Goal: Task Accomplishment & Management: Manage account settings

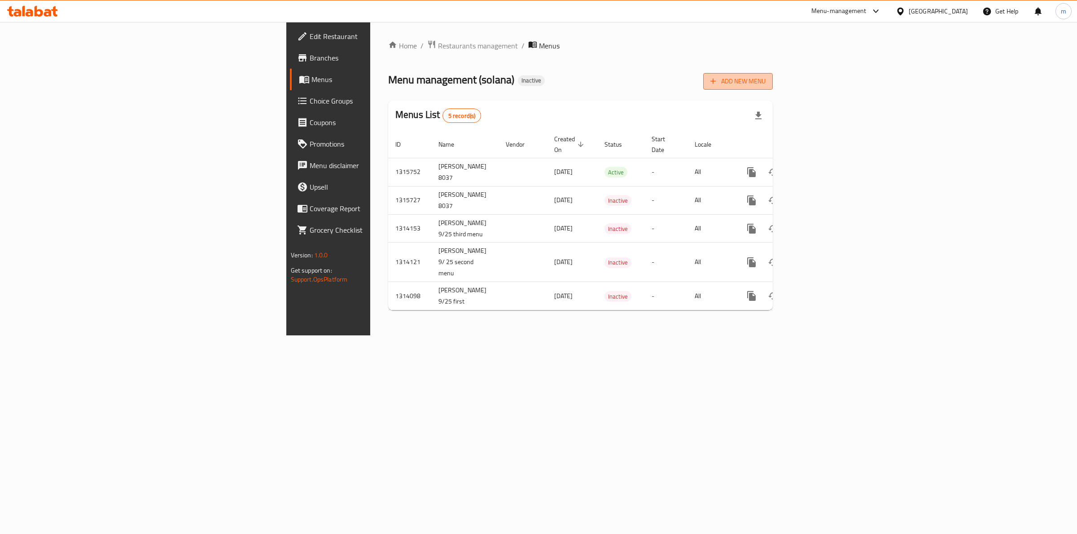
click at [765, 78] on span "Add New Menu" at bounding box center [737, 81] width 55 height 11
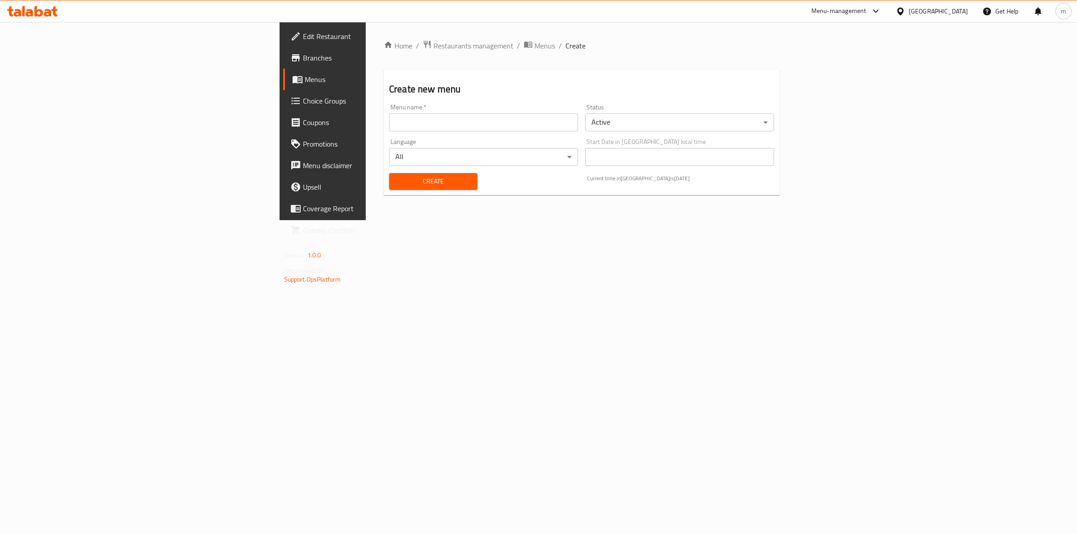
click at [389, 128] on input "text" at bounding box center [483, 122] width 189 height 18
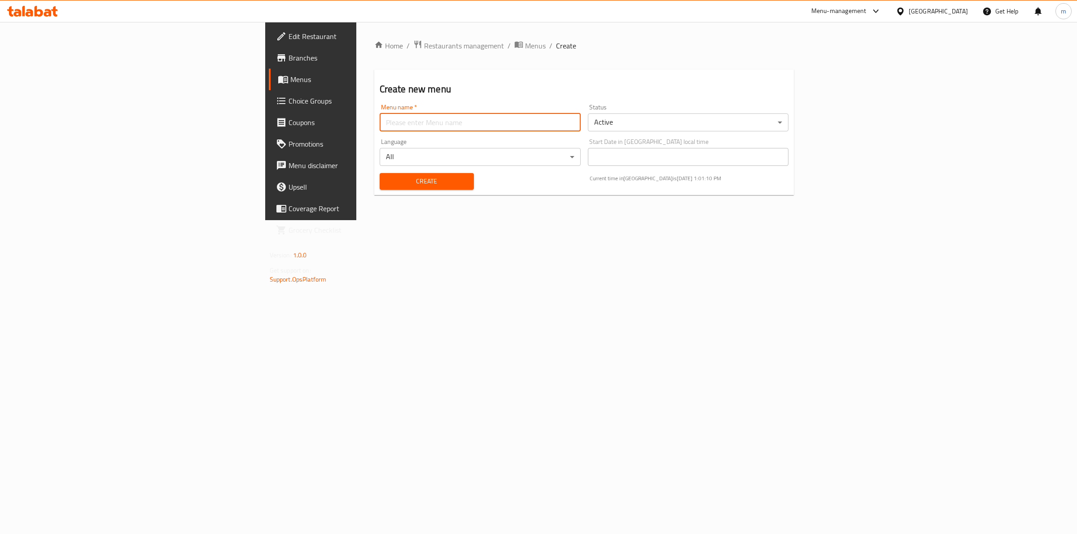
type input "[PERSON_NAME] 8037"
click at [387, 183] on span "Create" at bounding box center [427, 181] width 80 height 11
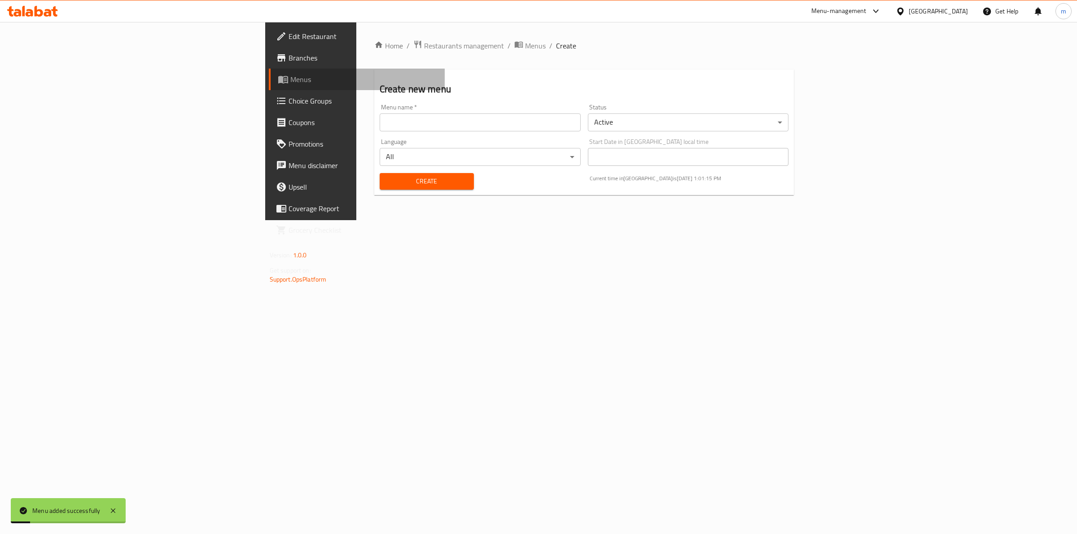
click at [290, 83] on span "Menus" at bounding box center [364, 79] width 148 height 11
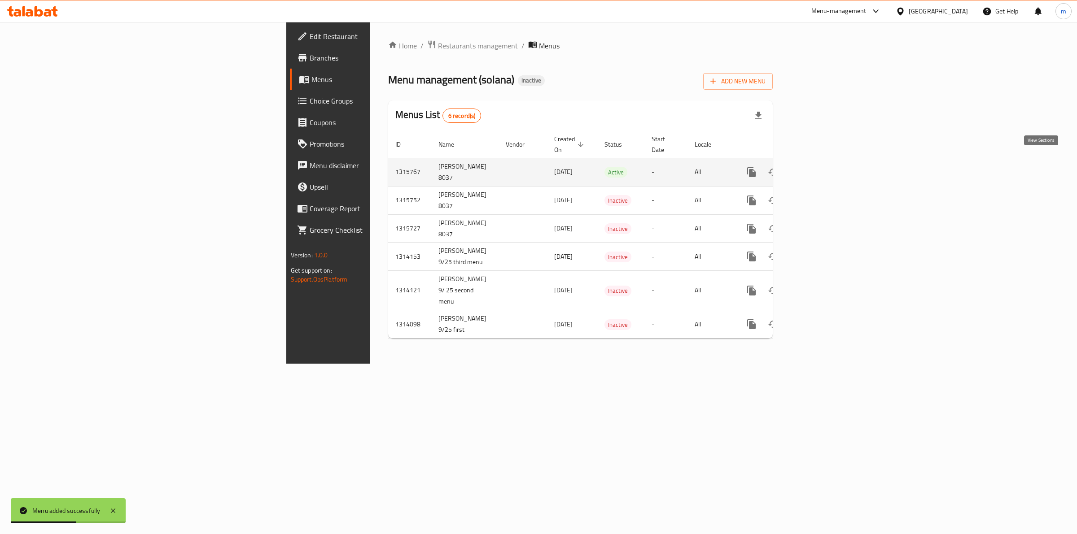
click at [821, 167] on icon "enhanced table" at bounding box center [816, 172] width 11 height 11
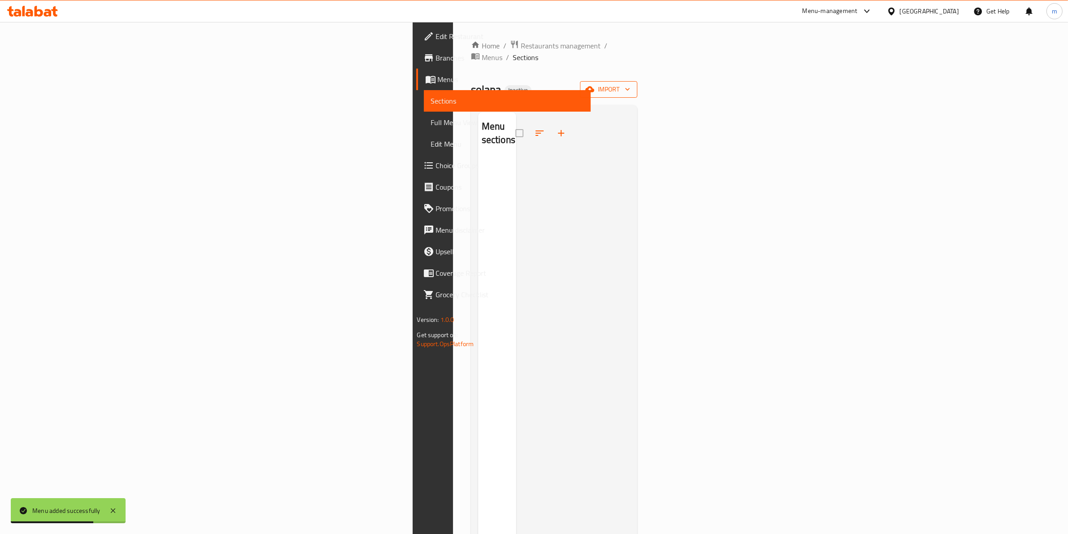
click at [637, 84] on button "import" at bounding box center [608, 89] width 57 height 17
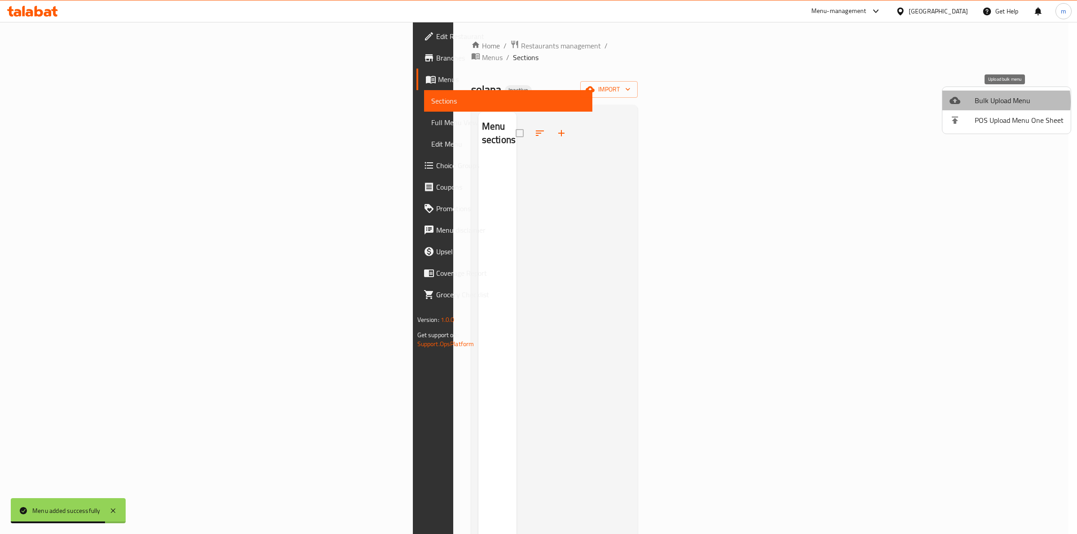
click at [990, 102] on span "Bulk Upload Menu" at bounding box center [1018, 100] width 89 height 11
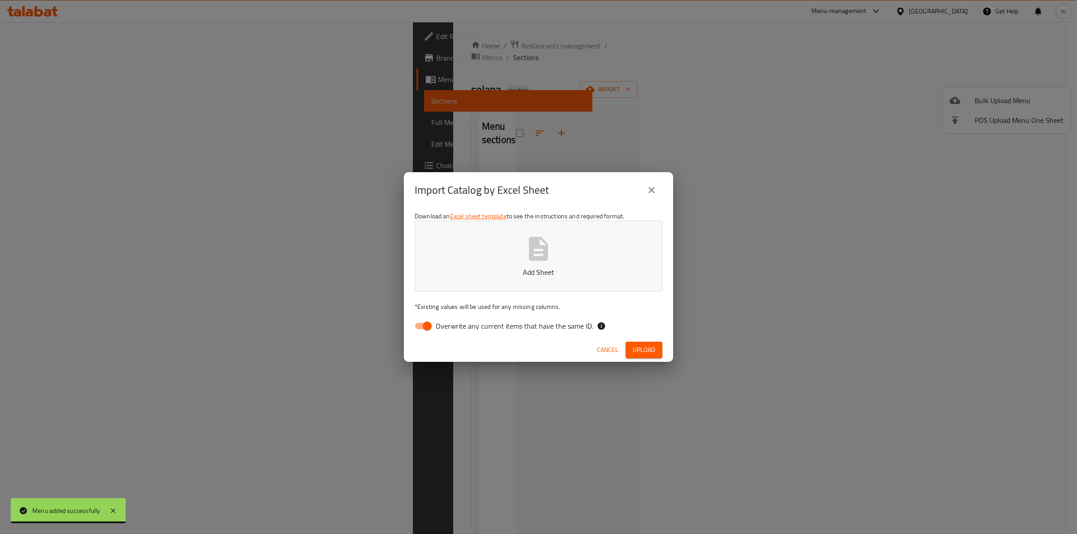
click at [430, 324] on input "Overwrite any current items that have the same ID." at bounding box center [426, 326] width 51 height 17
checkbox input "false"
click at [633, 353] on span "Upload" at bounding box center [643, 350] width 22 height 11
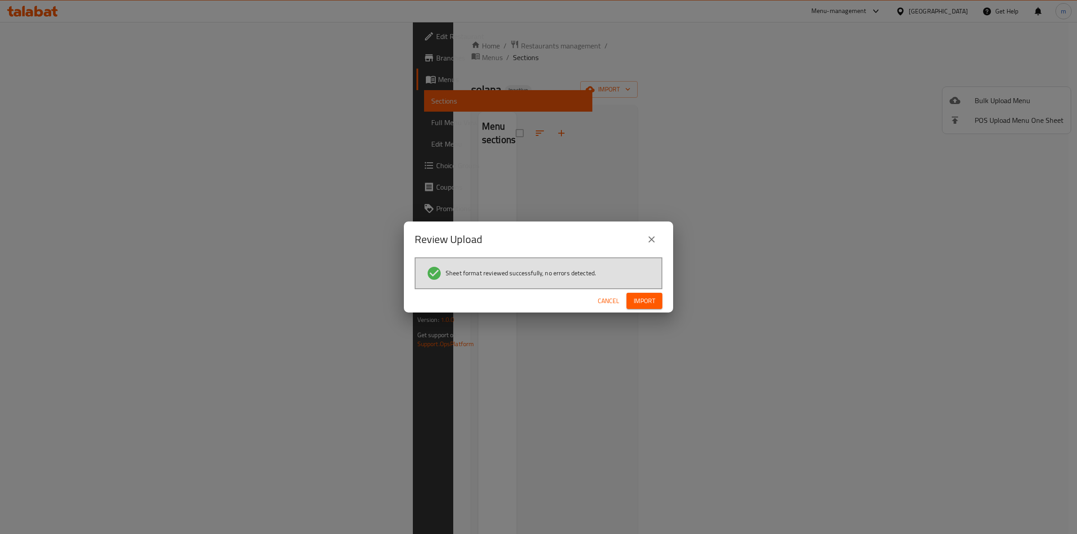
click at [638, 301] on span "Import" at bounding box center [644, 301] width 22 height 11
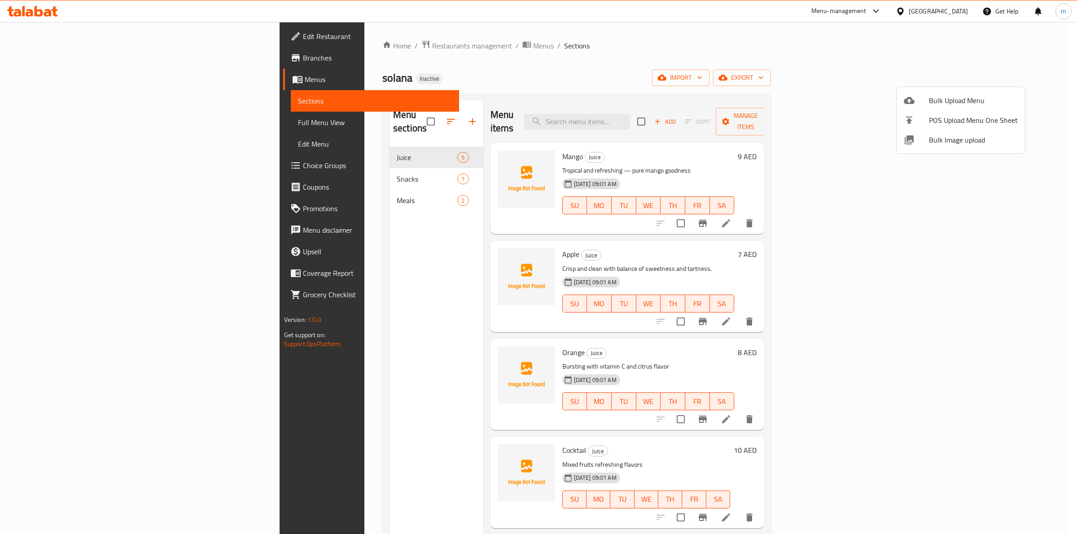
click at [848, 89] on div at bounding box center [538, 267] width 1077 height 534
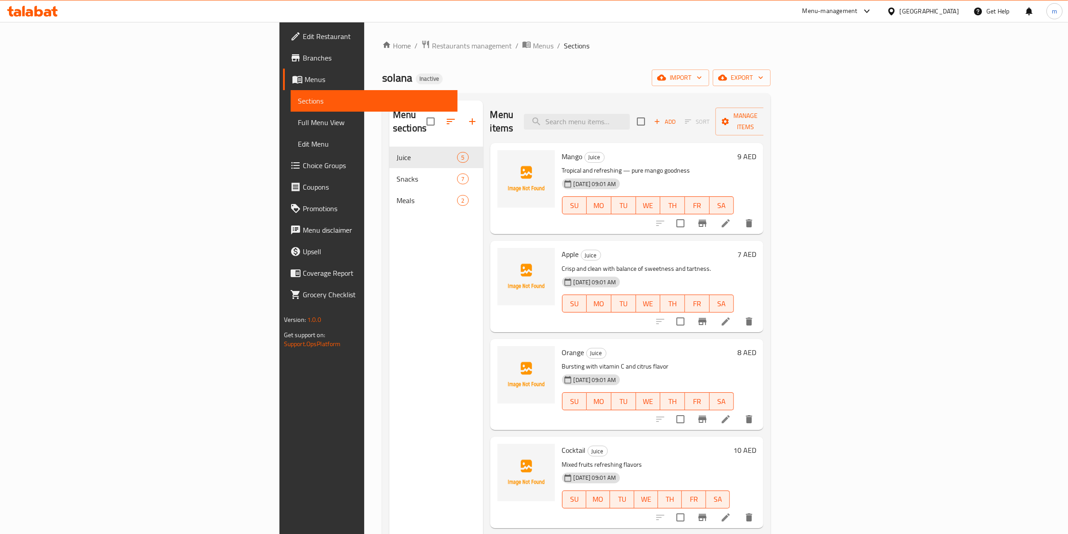
click at [738, 314] on li at bounding box center [725, 322] width 25 height 16
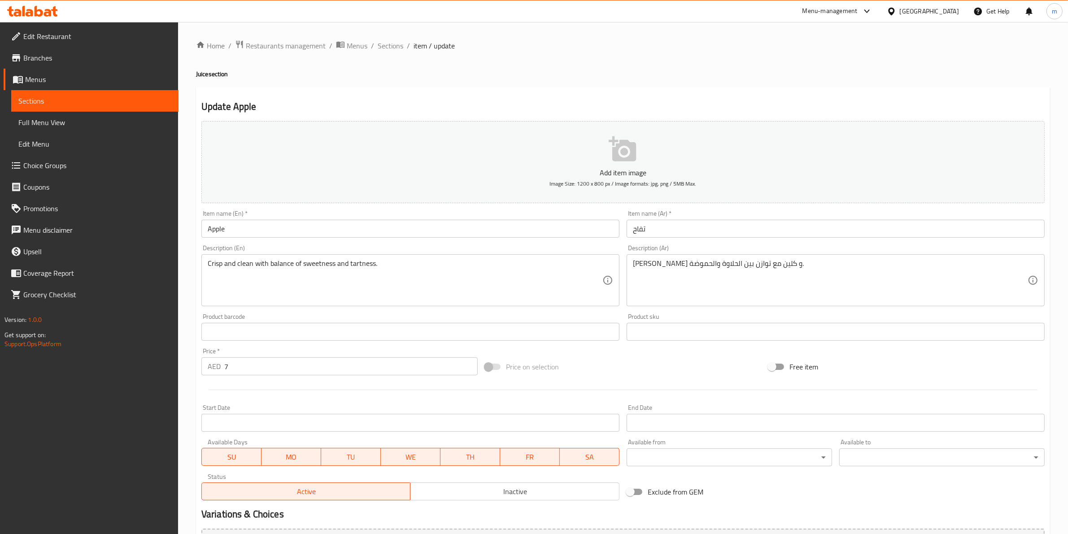
click at [53, 121] on span "Full Menu View" at bounding box center [94, 122] width 153 height 11
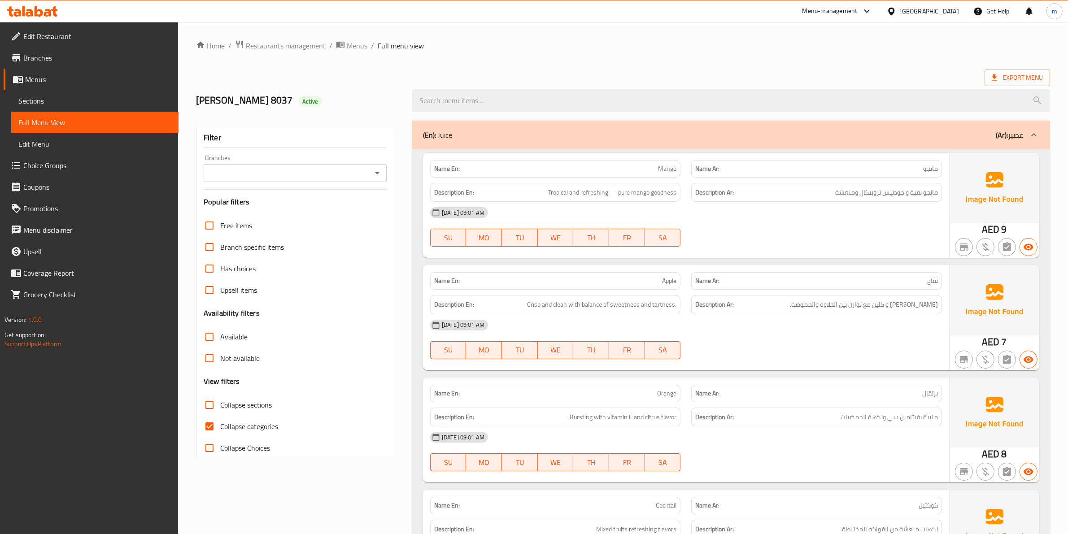
click at [217, 426] on input "Collapse categories" at bounding box center [210, 427] width 22 height 22
checkbox input "false"
click at [1011, 77] on span "Export Menu" at bounding box center [1017, 77] width 51 height 11
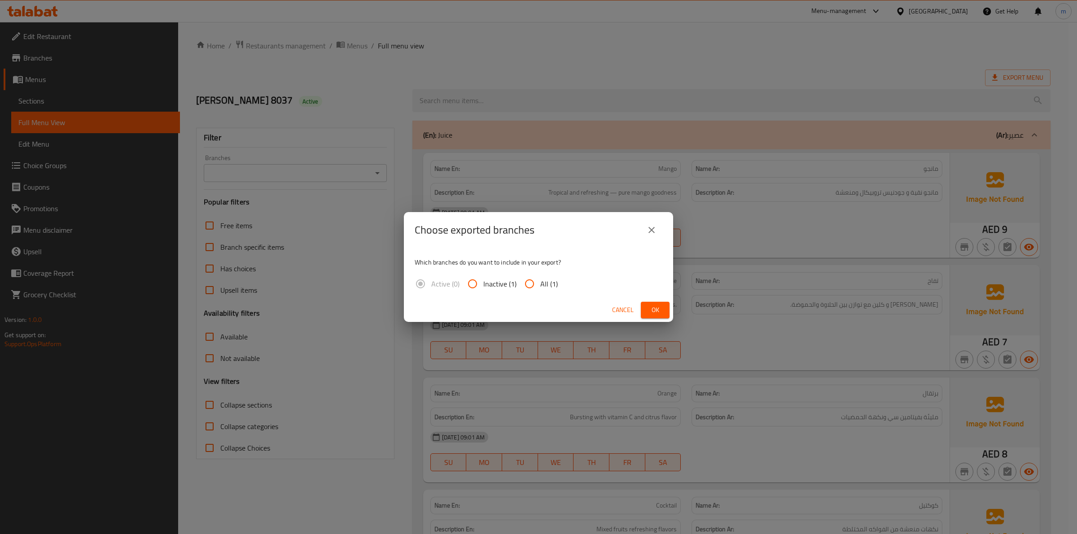
click at [535, 283] on input "All (1)" at bounding box center [530, 284] width 22 height 22
radio input "true"
click at [653, 310] on span "Ok" at bounding box center [655, 310] width 14 height 11
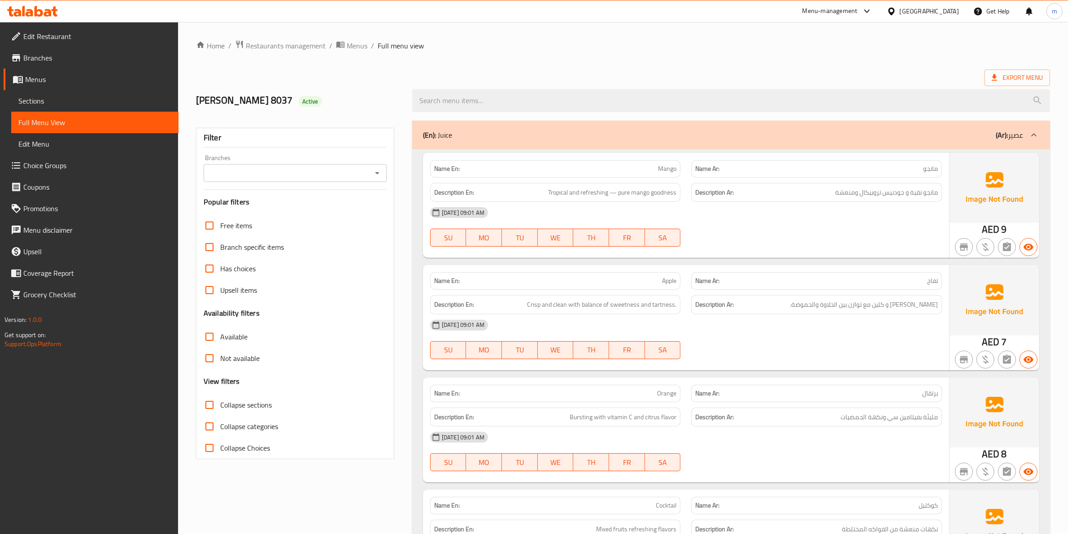
click at [1037, 133] on icon at bounding box center [1034, 135] width 11 height 11
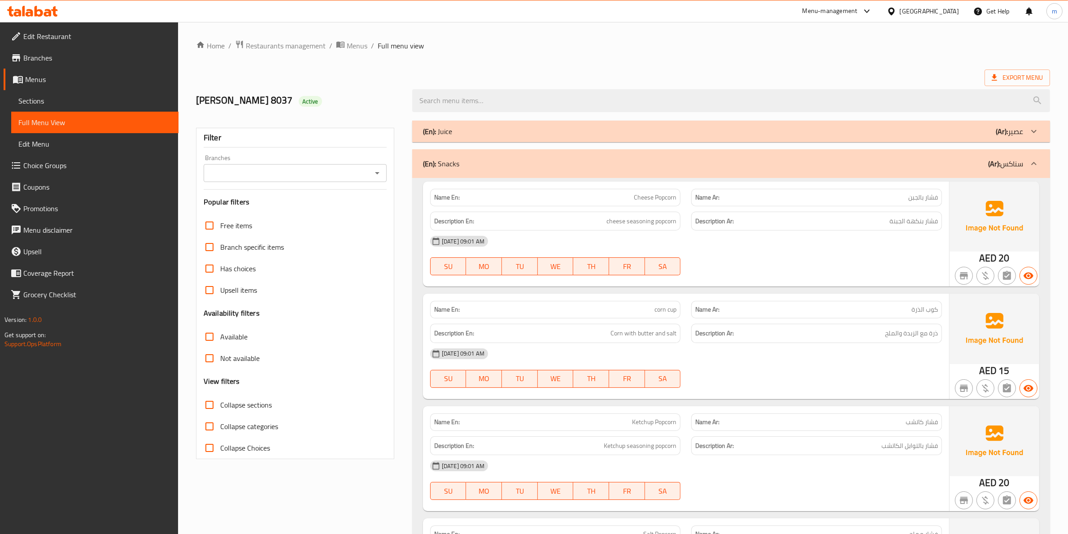
click at [1037, 124] on div at bounding box center [1034, 132] width 22 height 22
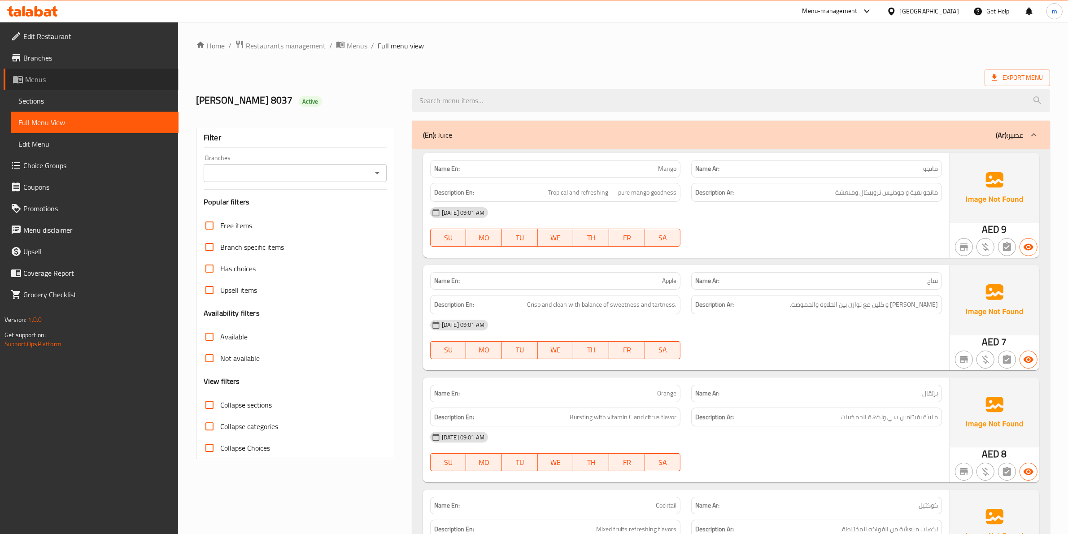
click at [39, 81] on span "Menus" at bounding box center [98, 79] width 146 height 11
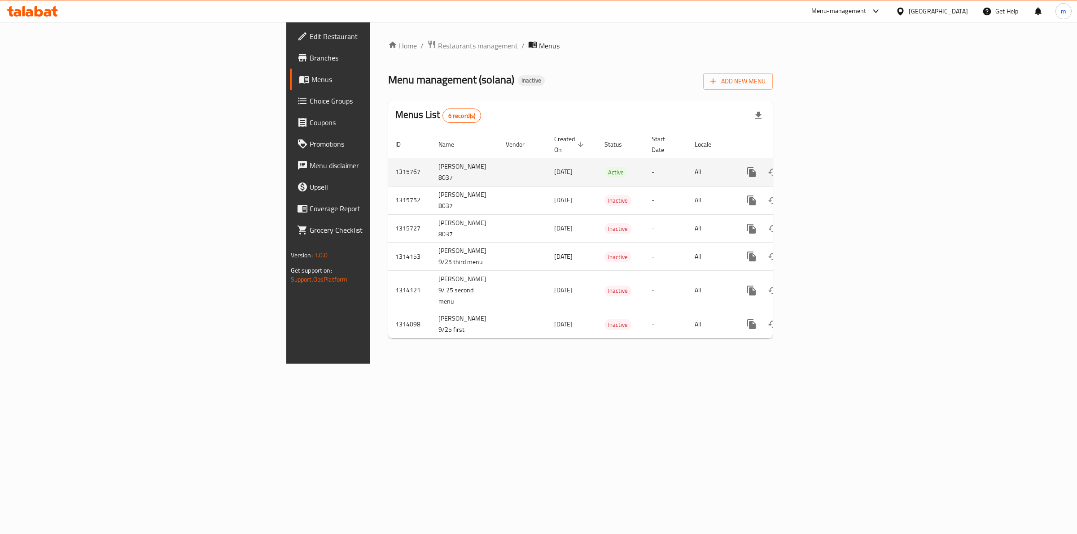
click at [820, 168] on icon "enhanced table" at bounding box center [816, 172] width 8 height 8
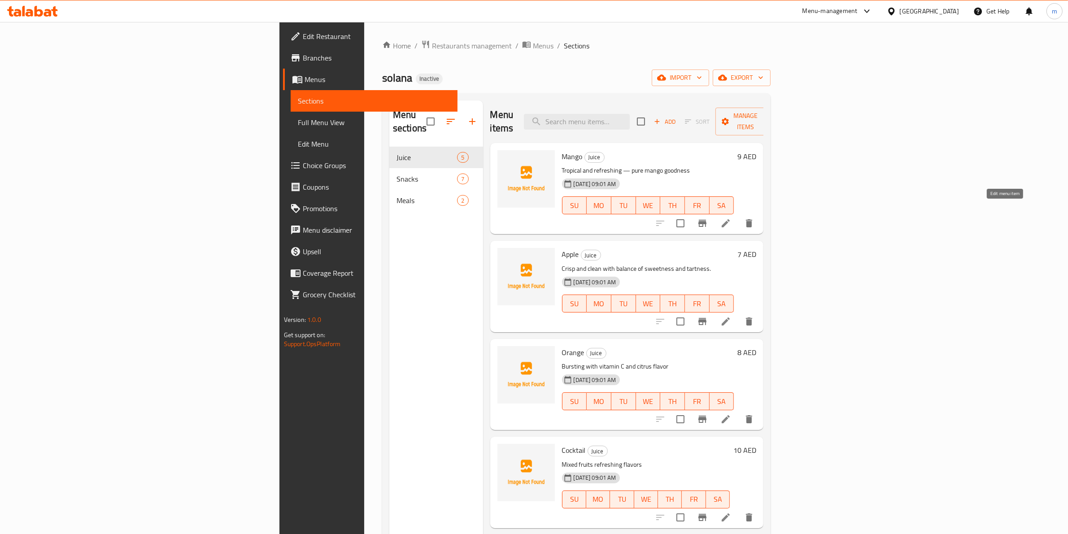
click at [731, 218] on icon at bounding box center [725, 223] width 11 height 11
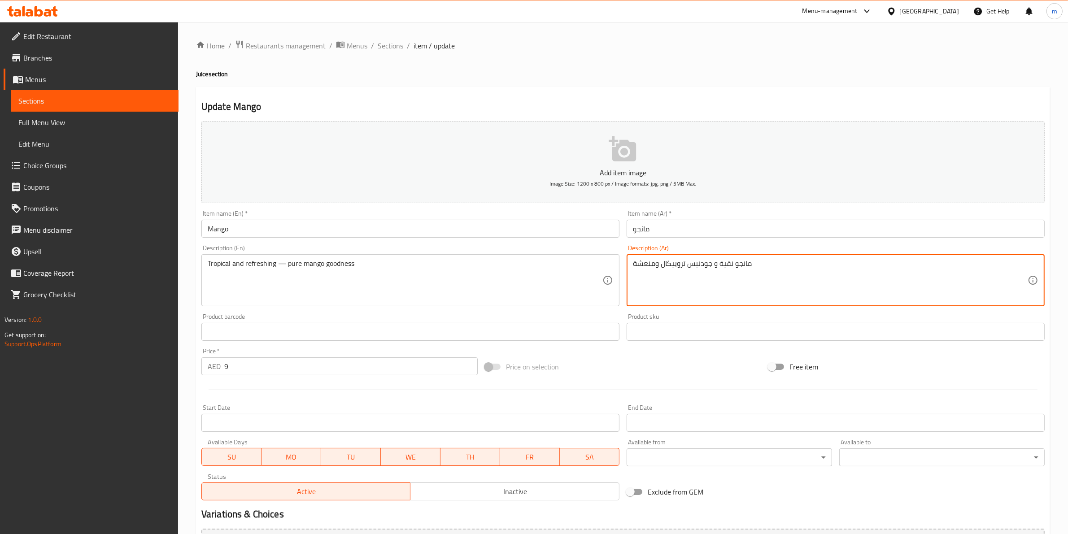
paste textarea "[PERSON_NAME]"
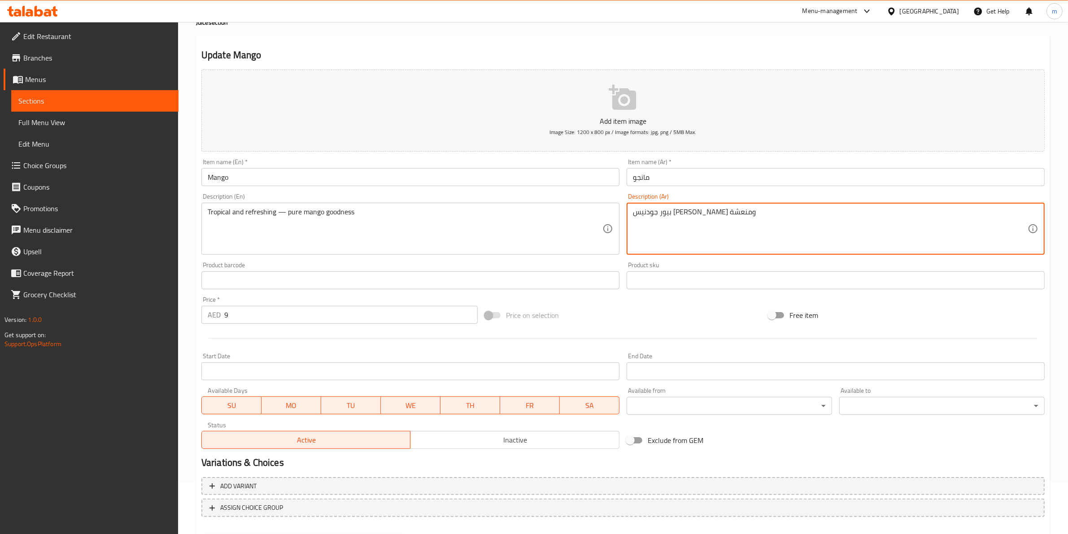
scroll to position [98, 0]
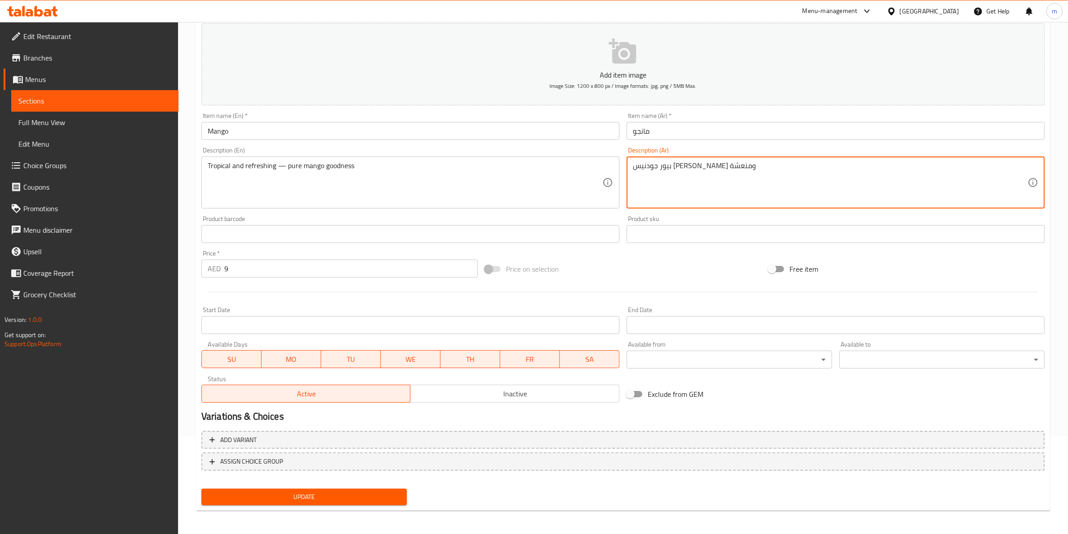
type textarea "بيور جودنيس [PERSON_NAME] ومنعشة"
click at [384, 499] on span "Update" at bounding box center [304, 497] width 191 height 11
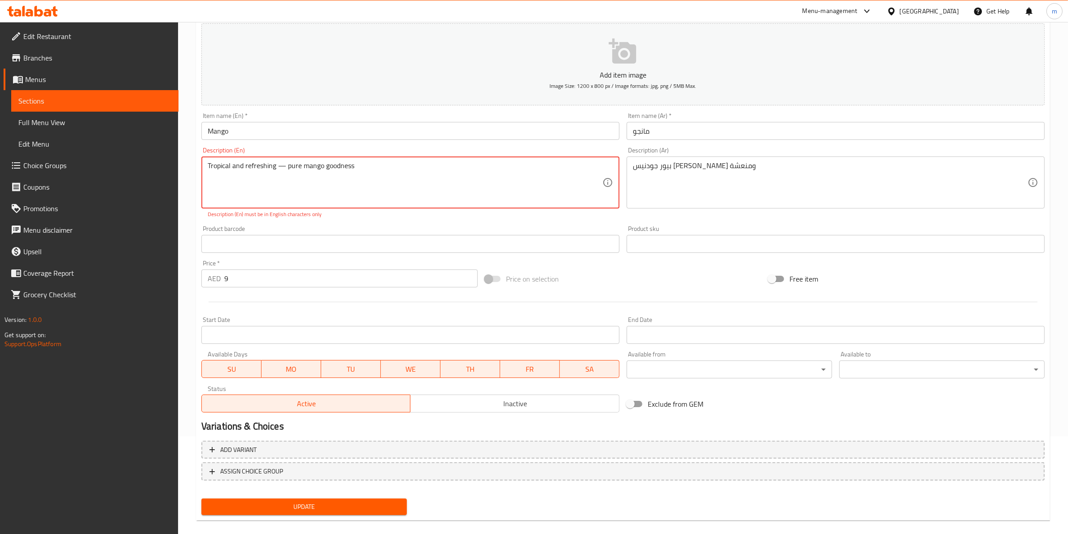
click at [290, 503] on span "Update" at bounding box center [304, 507] width 191 height 11
click at [370, 162] on textarea "Tropical and refreshing — pure mango goodness" at bounding box center [405, 182] width 395 height 43
drag, startPoint x: 285, startPoint y: 167, endPoint x: 279, endPoint y: 173, distance: 8.6
click at [279, 173] on textarea "Tropical and refreshing — pure mango goodness" at bounding box center [405, 182] width 395 height 43
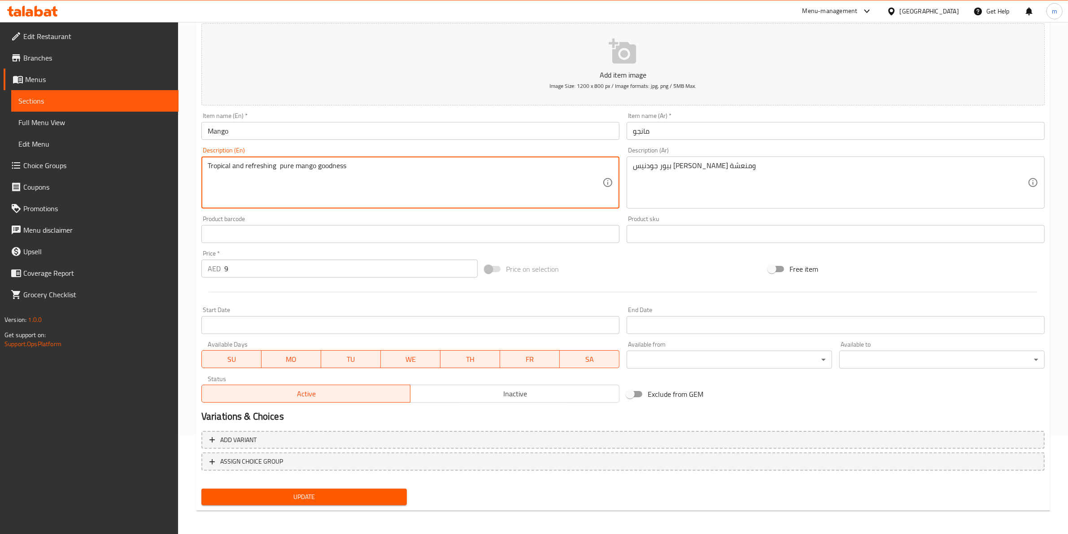
type textarea "Tropical and refreshing pure mango goodness"
click at [331, 498] on span "Update" at bounding box center [304, 497] width 191 height 11
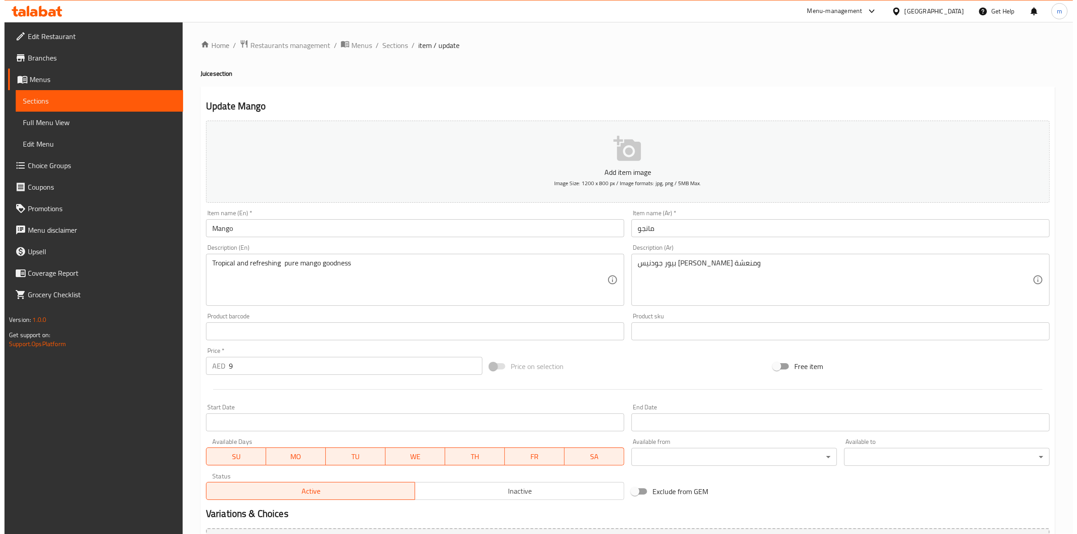
scroll to position [0, 0]
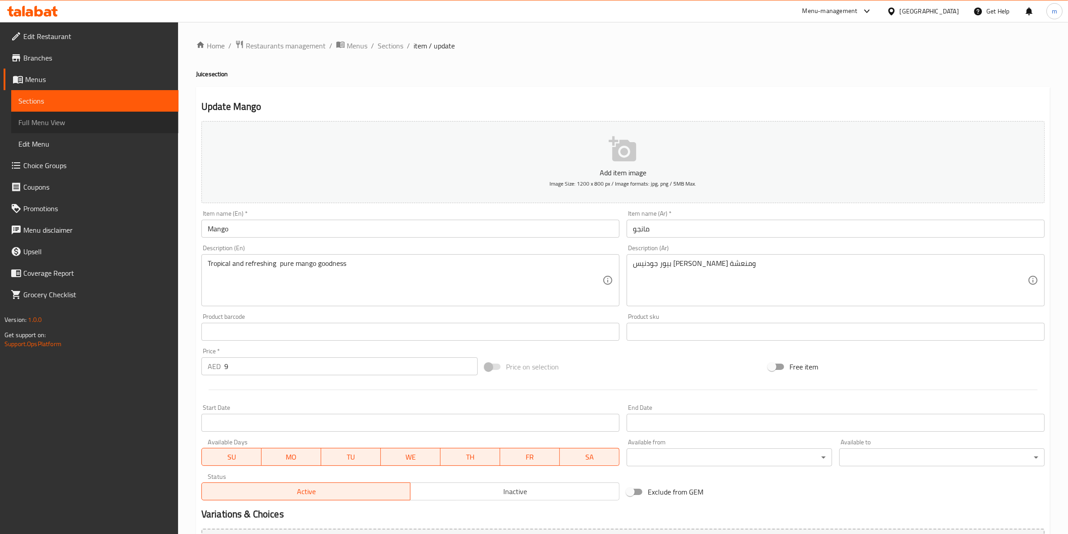
click at [63, 122] on span "Full Menu View" at bounding box center [94, 122] width 153 height 11
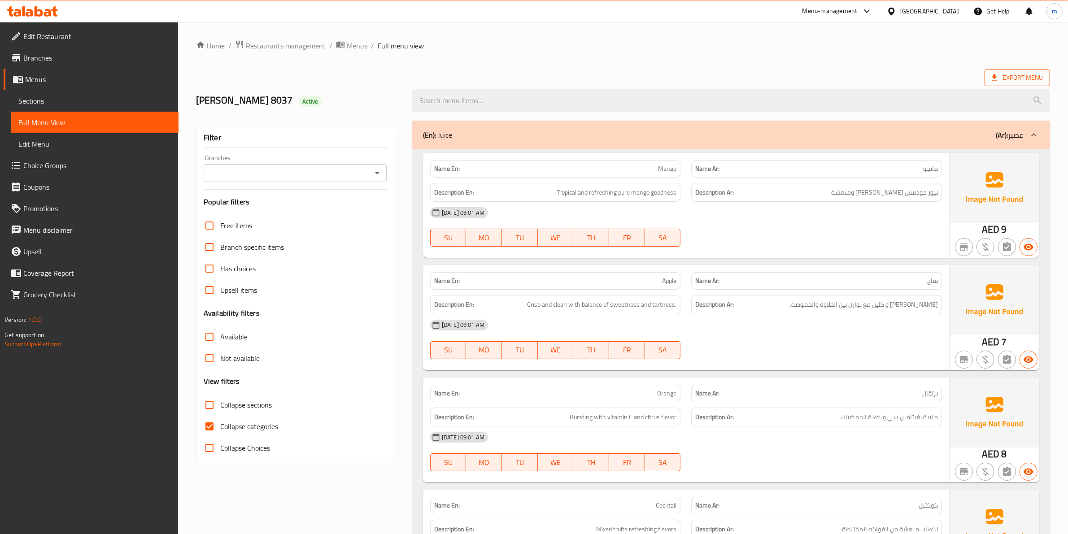
click at [1021, 81] on span "Export Menu" at bounding box center [1017, 77] width 51 height 11
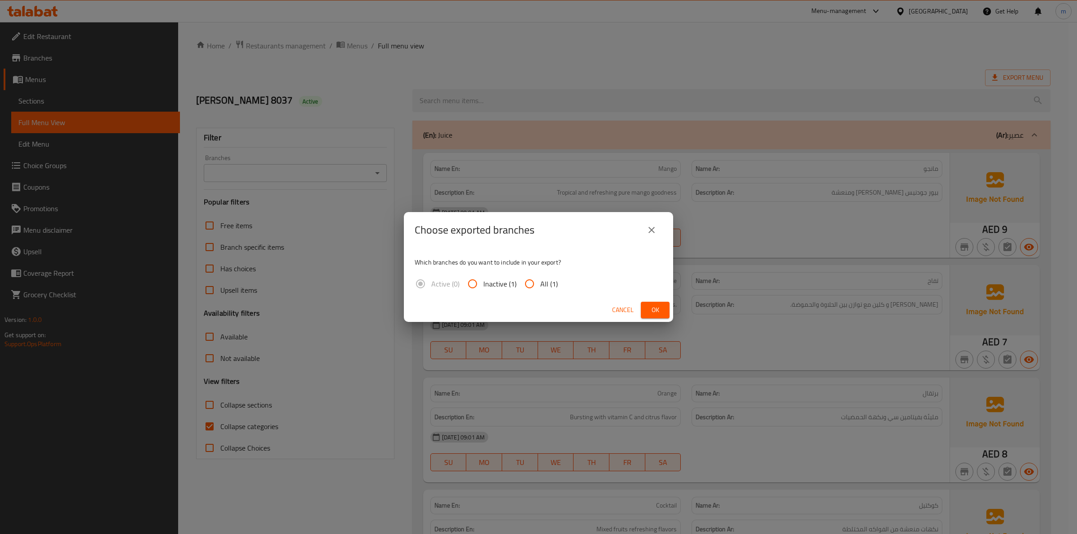
click at [528, 286] on input "All (1)" at bounding box center [530, 284] width 22 height 22
radio input "true"
click at [664, 313] on button "Ok" at bounding box center [655, 310] width 29 height 17
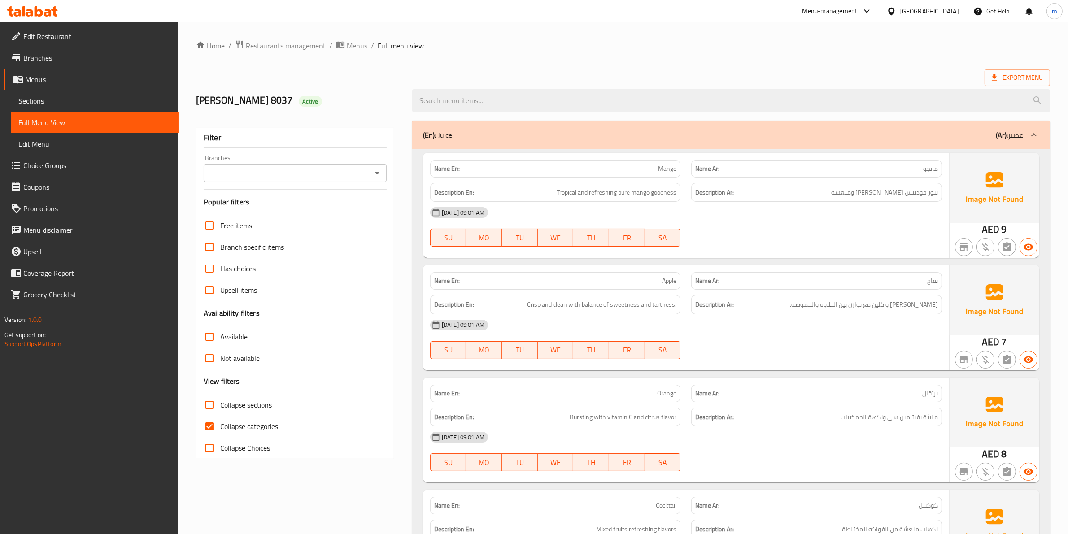
drag, startPoint x: 743, startPoint y: 59, endPoint x: 751, endPoint y: 54, distance: 9.8
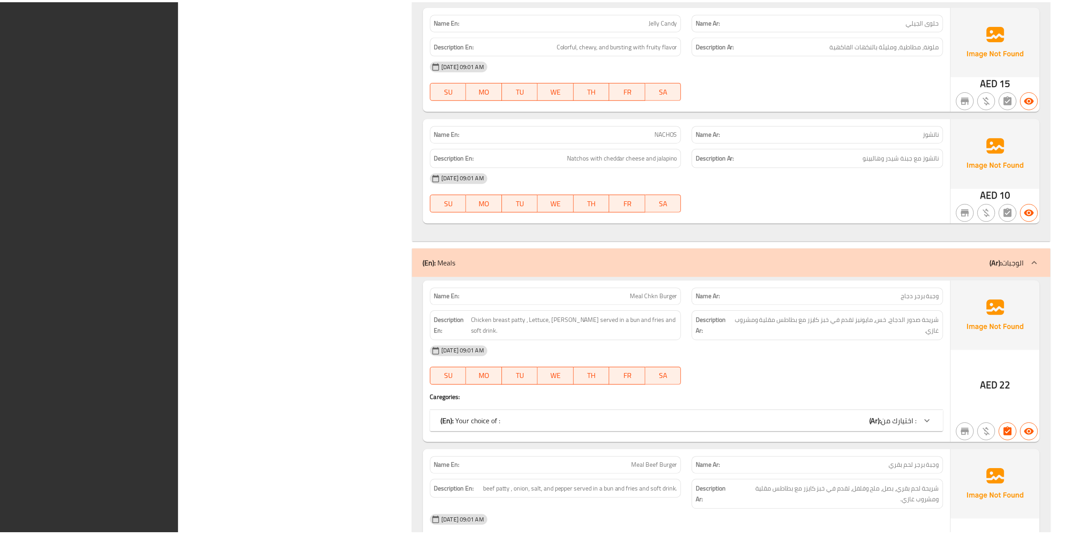
scroll to position [1448, 0]
